Goal: Find specific page/section: Find specific page/section

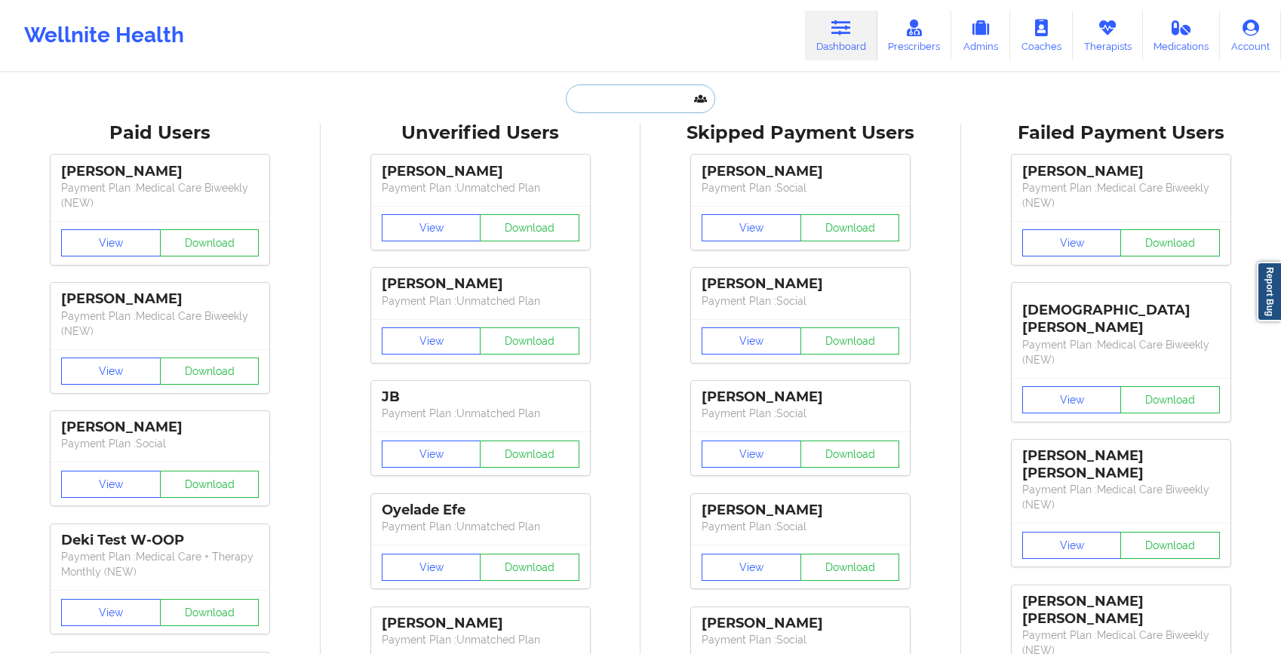
click at [625, 103] on input "text" at bounding box center [640, 98] width 149 height 29
paste input "PETRONELLA"
type input "PETRONELLA"
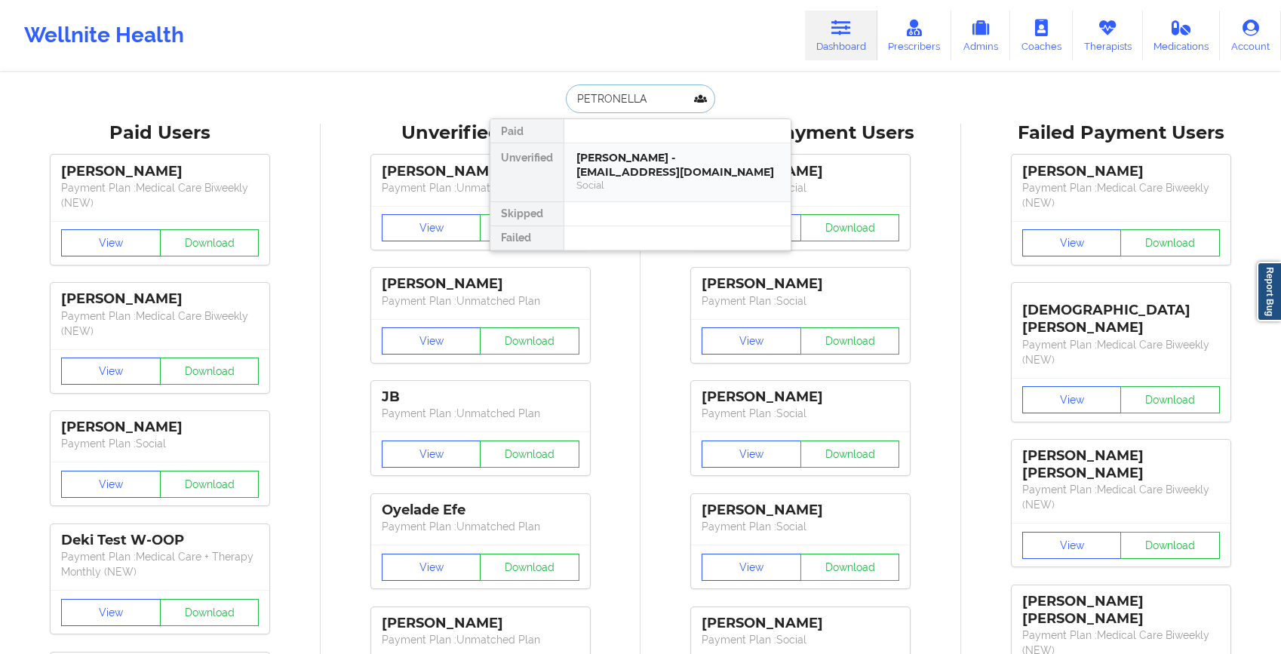
click at [634, 156] on div "[PERSON_NAME] - [EMAIL_ADDRESS][DOMAIN_NAME]" at bounding box center [677, 165] width 202 height 28
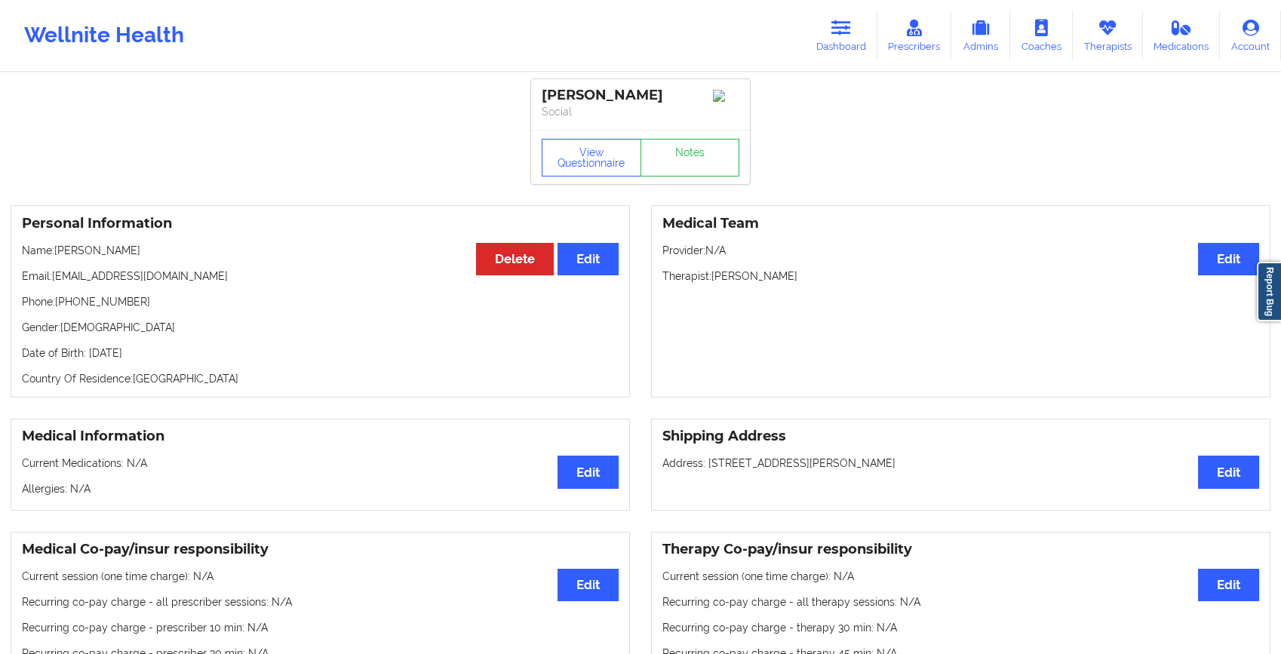
drag, startPoint x: 714, startPoint y: 278, endPoint x: 861, endPoint y: 280, distance: 147.1
click at [861, 280] on p "Therapist: [PERSON_NAME]" at bounding box center [960, 276] width 597 height 15
click at [843, 281] on p "Therapist: [PERSON_NAME]" at bounding box center [960, 276] width 597 height 15
